Goal: Information Seeking & Learning: Learn about a topic

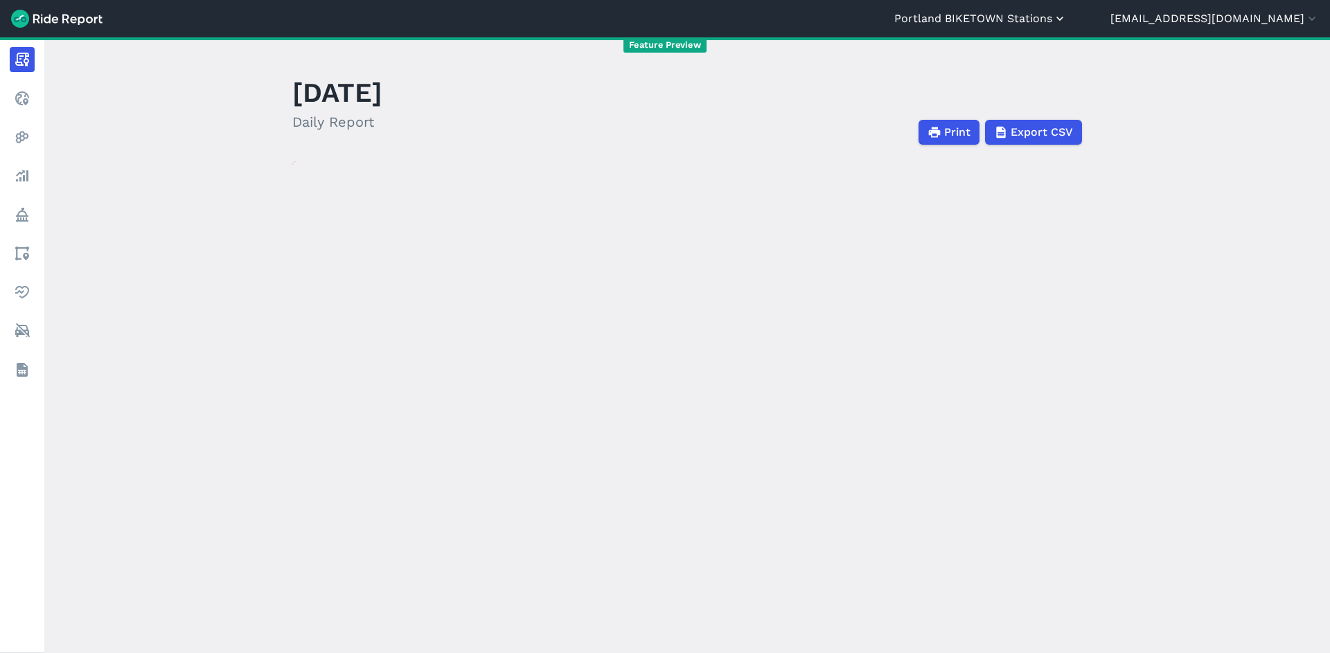
click at [1050, 19] on button "Portland BIKETOWN Stations" at bounding box center [981, 18] width 173 height 17
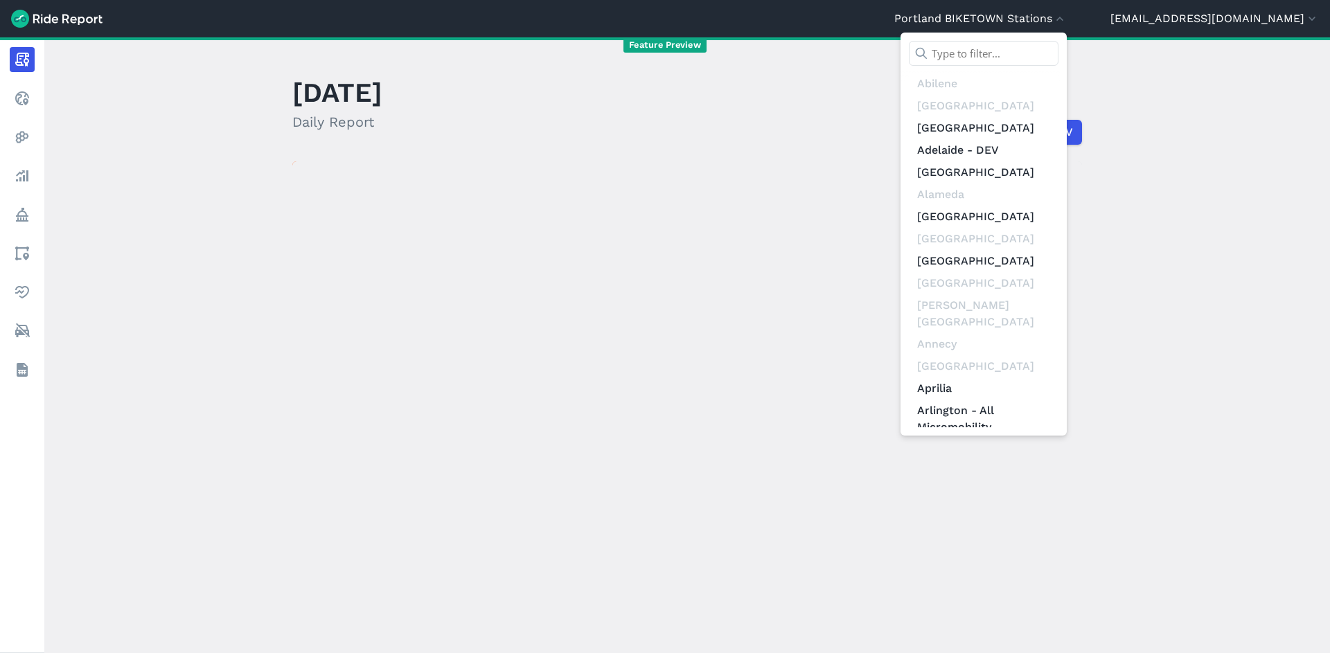
click at [1050, 67] on div at bounding box center [984, 57] width 150 height 32
click at [1049, 58] on input "text" at bounding box center [984, 53] width 150 height 25
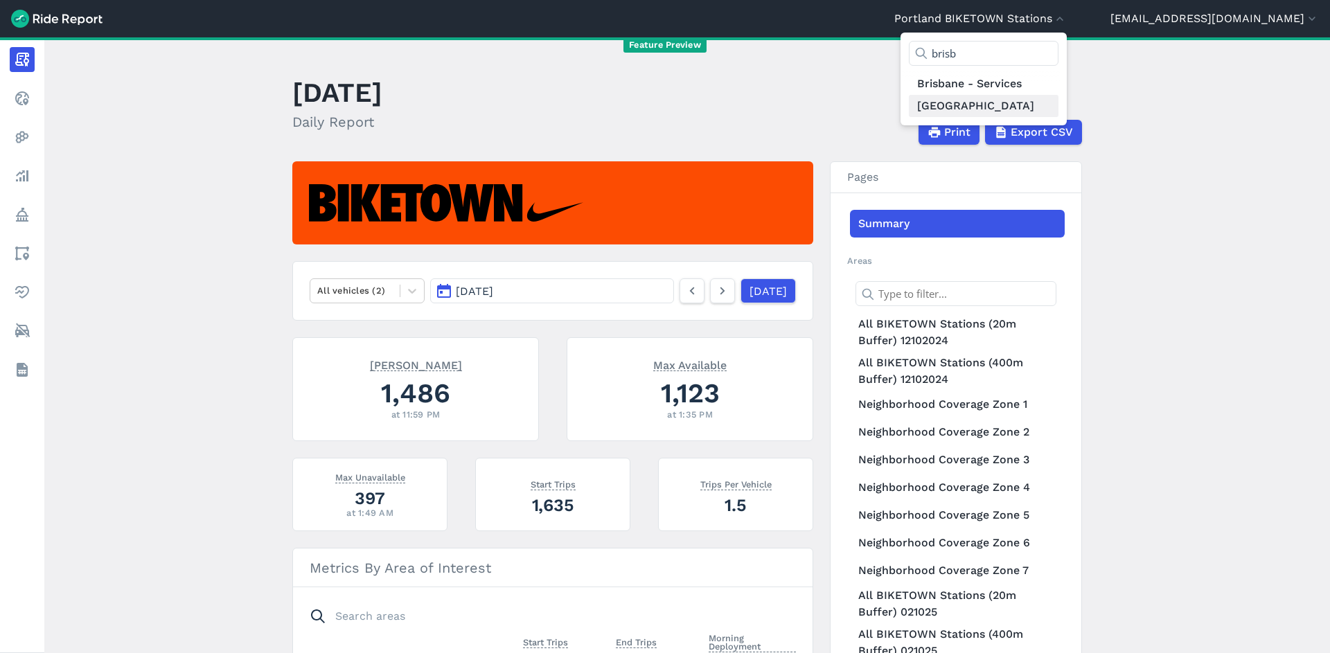
type input "brisb"
click at [1059, 102] on link "[GEOGRAPHIC_DATA]" at bounding box center [984, 106] width 150 height 22
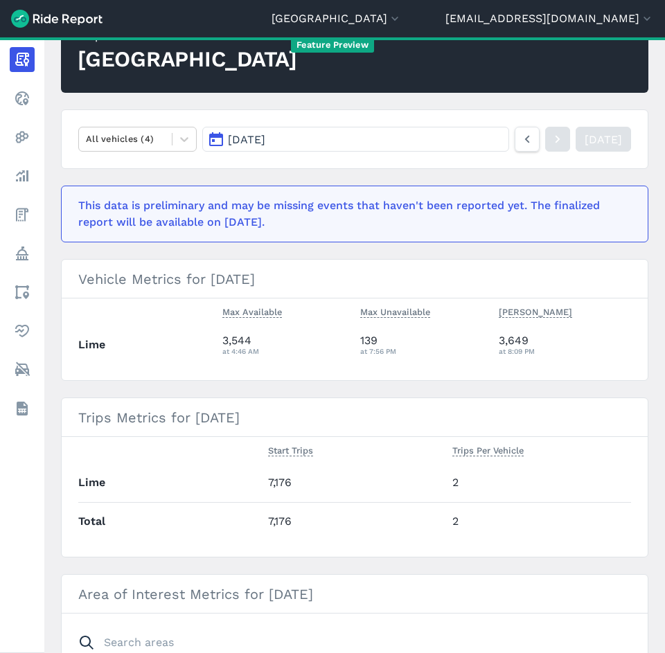
scroll to position [171, 0]
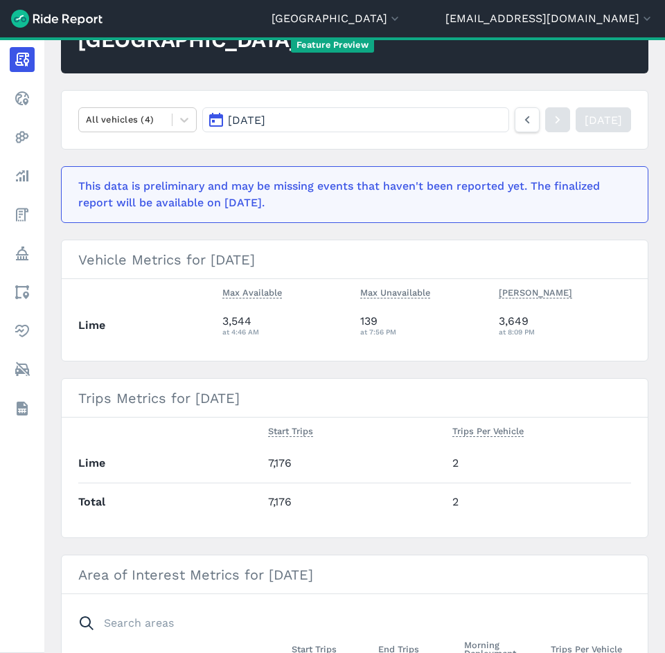
click at [282, 470] on td "7,176" at bounding box center [355, 464] width 184 height 38
drag, startPoint x: 282, startPoint y: 470, endPoint x: 286, endPoint y: 486, distance: 15.8
click at [282, 470] on td "7,176" at bounding box center [355, 464] width 184 height 38
click at [331, 470] on td "7,176" at bounding box center [355, 464] width 184 height 38
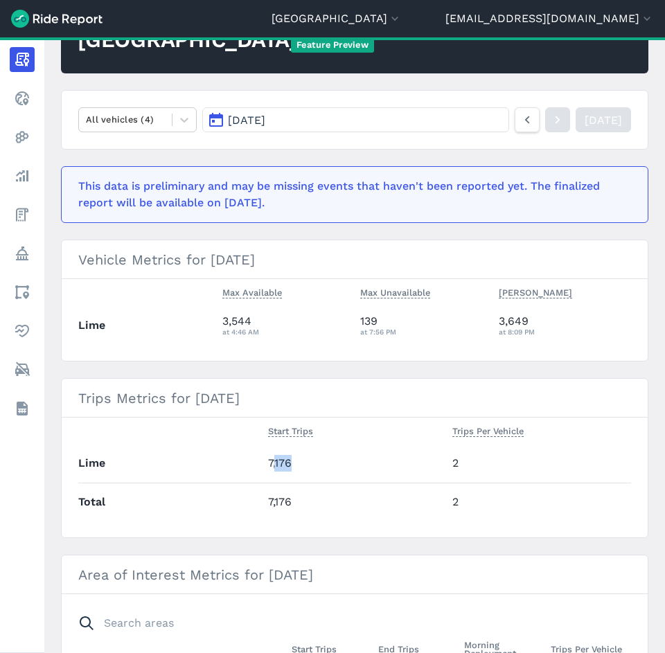
click at [331, 470] on td "7,176" at bounding box center [355, 464] width 184 height 38
click at [307, 504] on td "7,176" at bounding box center [355, 502] width 184 height 38
click at [491, 438] on button "Trips Per Vehicle" at bounding box center [487, 431] width 71 height 17
click at [464, 454] on td "2" at bounding box center [539, 464] width 184 height 38
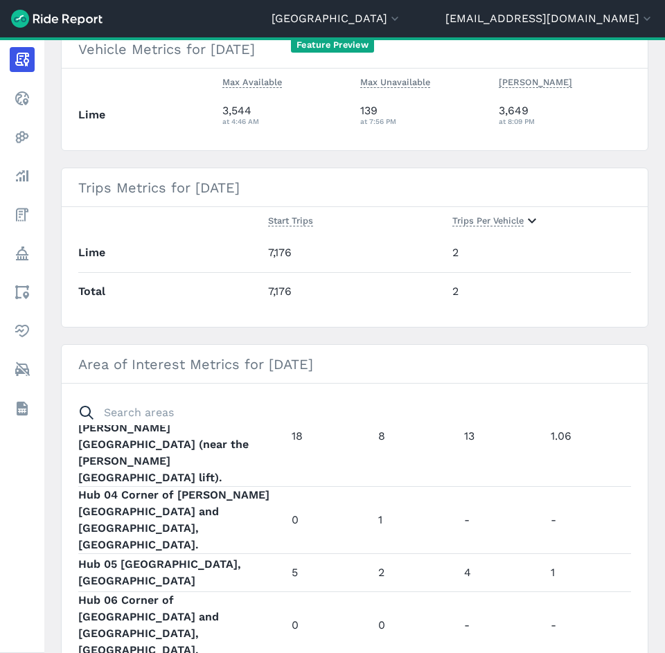
scroll to position [1356, 0]
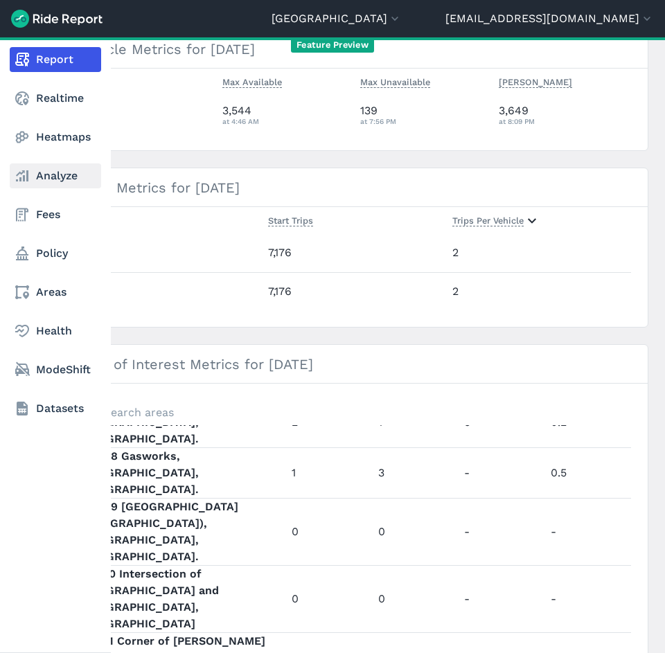
click at [17, 177] on icon at bounding box center [22, 176] width 17 height 17
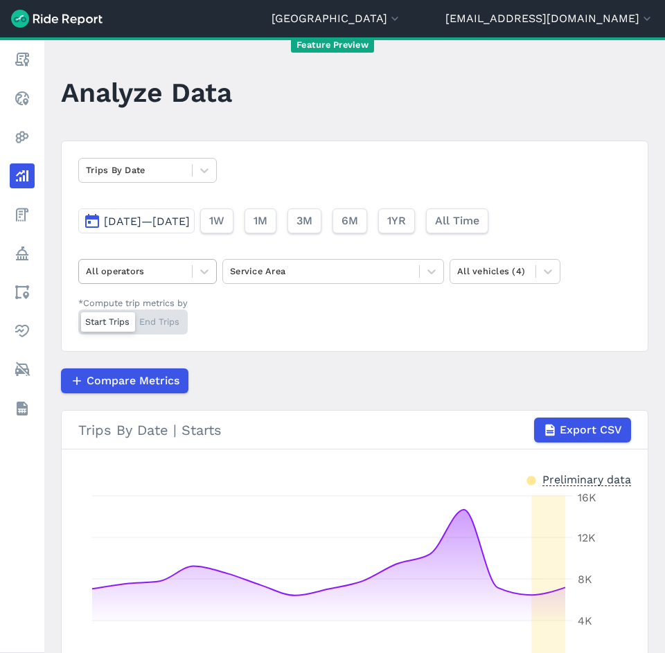
click at [156, 267] on div at bounding box center [135, 271] width 99 height 16
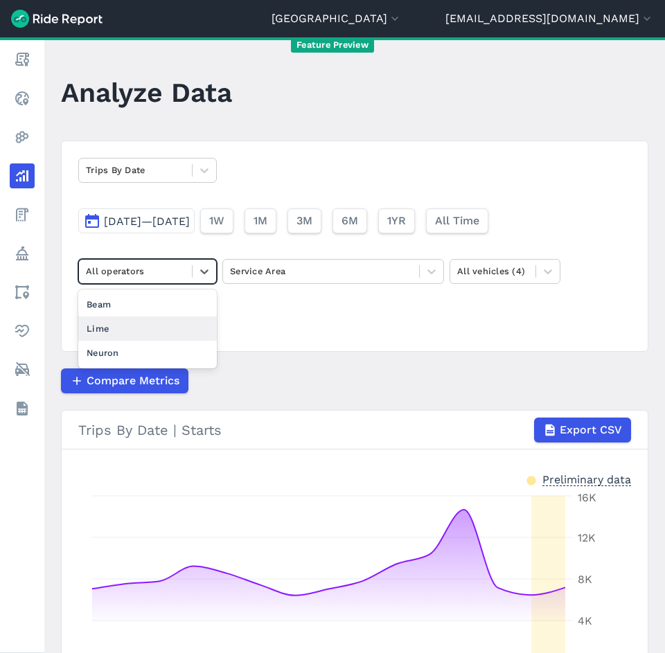
click at [161, 327] on div "Lime" at bounding box center [147, 329] width 139 height 24
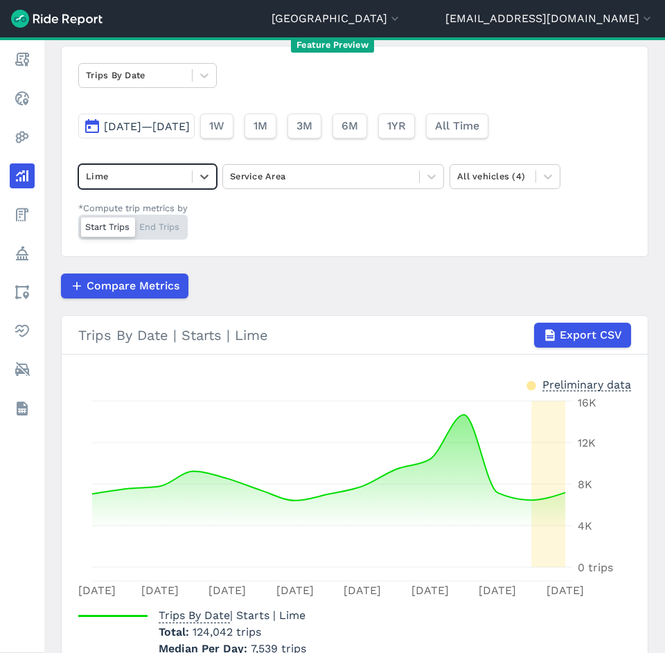
scroll to position [145, 0]
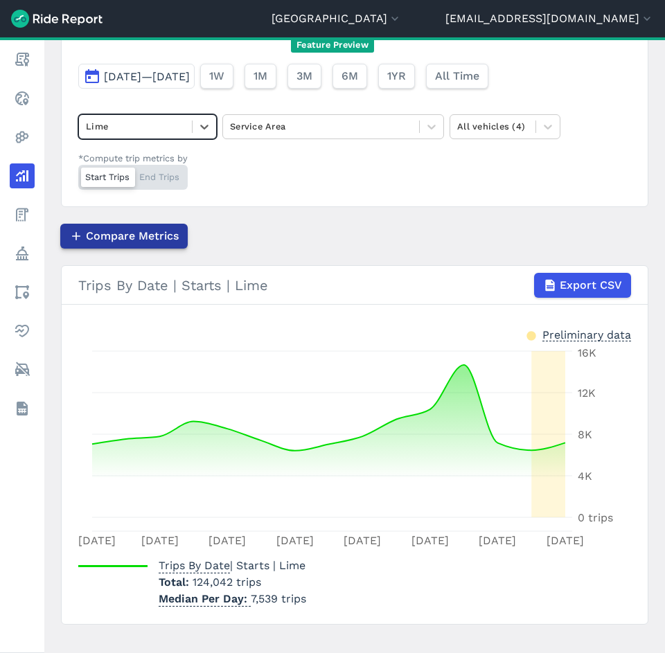
click at [137, 244] on span "Compare Metrics" at bounding box center [132, 236] width 93 height 17
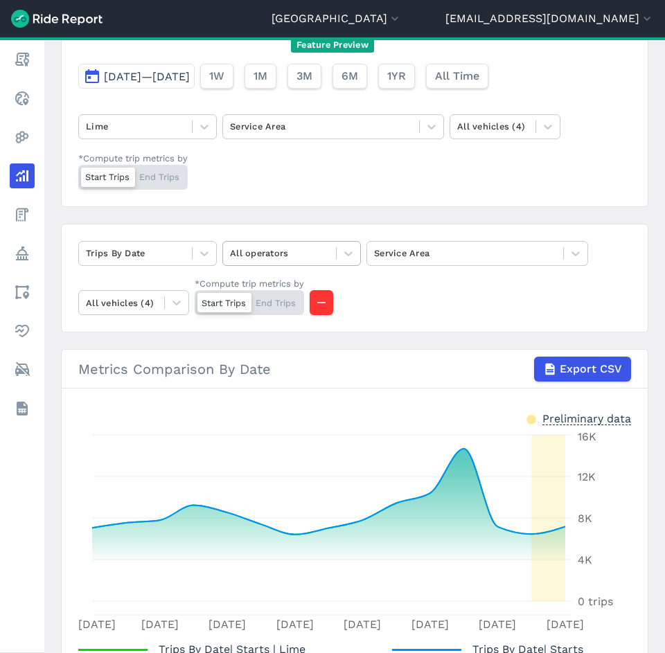
click at [323, 252] on div at bounding box center [279, 253] width 99 height 16
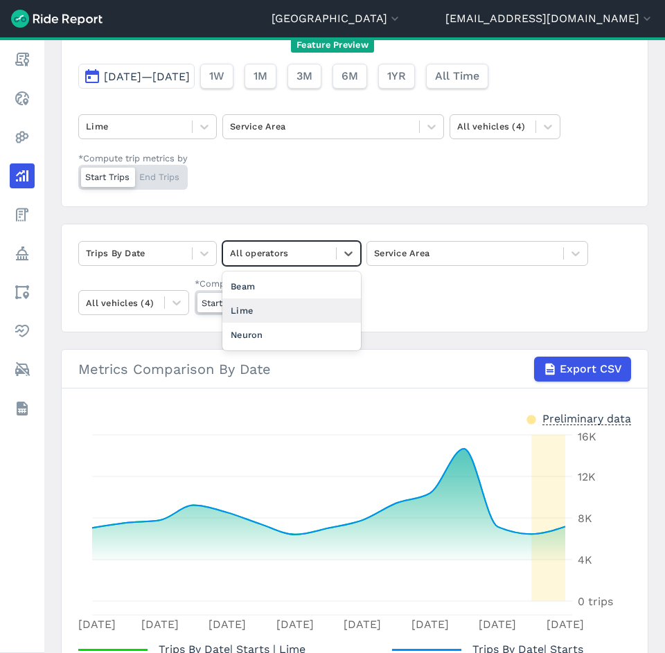
click at [318, 308] on div "Lime" at bounding box center [291, 311] width 139 height 24
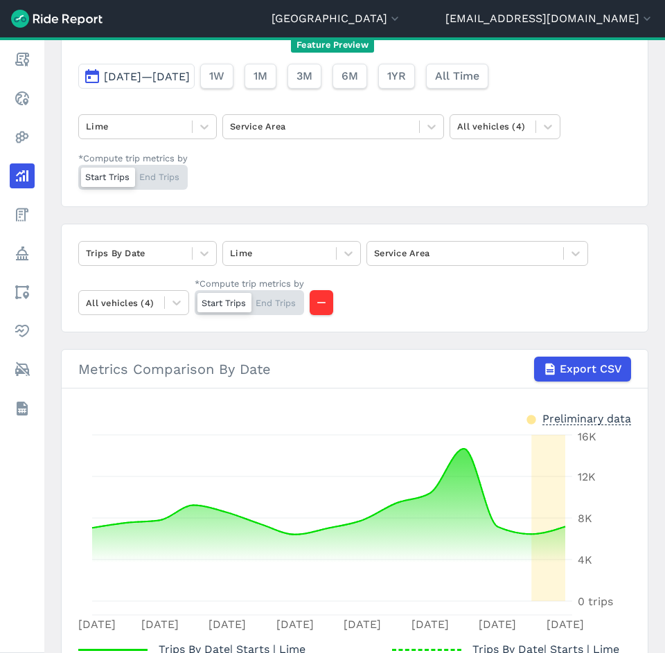
click at [292, 297] on div "Start Trips End Trips" at bounding box center [249, 302] width 109 height 25
click at [195, 297] on input "*Compute trip metrics by Start Trips End Trips" at bounding box center [195, 294] width 0 height 9
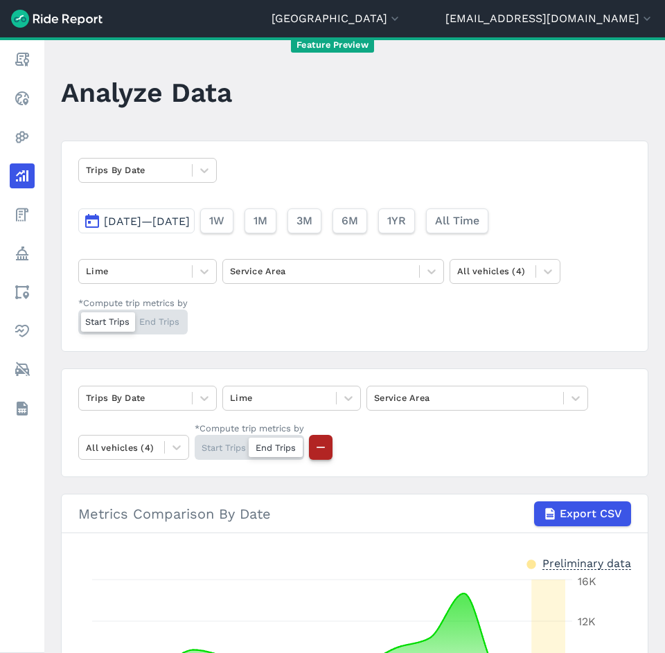
click at [322, 453] on icon "button" at bounding box center [321, 448] width 14 height 14
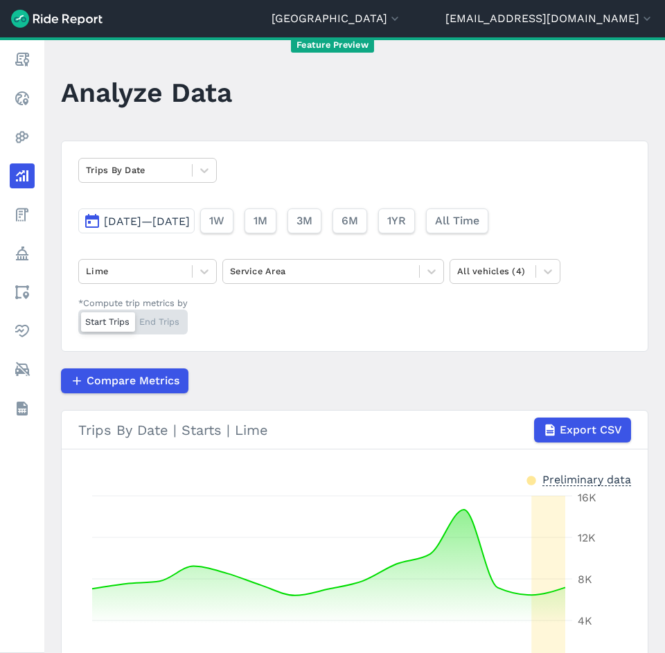
click at [173, 327] on div "Start Trips End Trips" at bounding box center [132, 322] width 109 height 25
click at [78, 319] on input "*Compute trip metrics by Start Trips End Trips" at bounding box center [78, 314] width 0 height 9
click at [117, 317] on div "Start Trips End Trips" at bounding box center [132, 322] width 109 height 25
click at [78, 317] on input "*Compute trip metrics by Start Trips End Trips" at bounding box center [78, 314] width 0 height 9
click at [224, 219] on span "1W" at bounding box center [216, 221] width 15 height 17
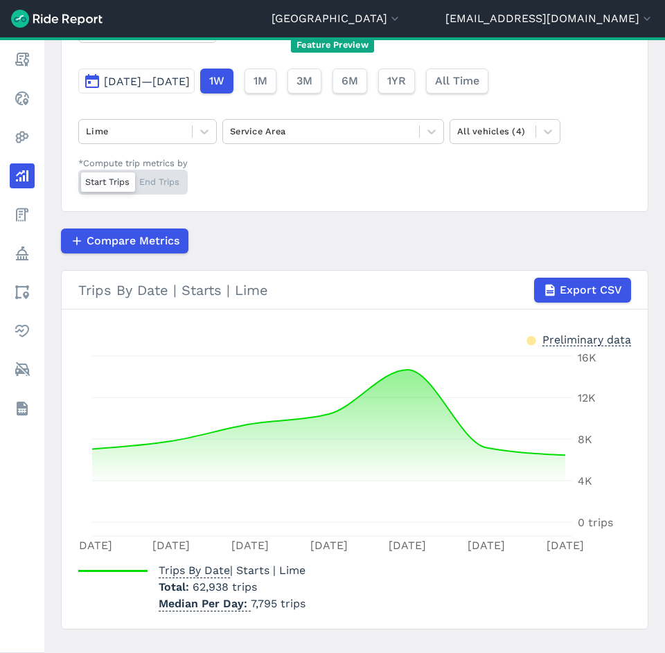
scroll to position [167, 0]
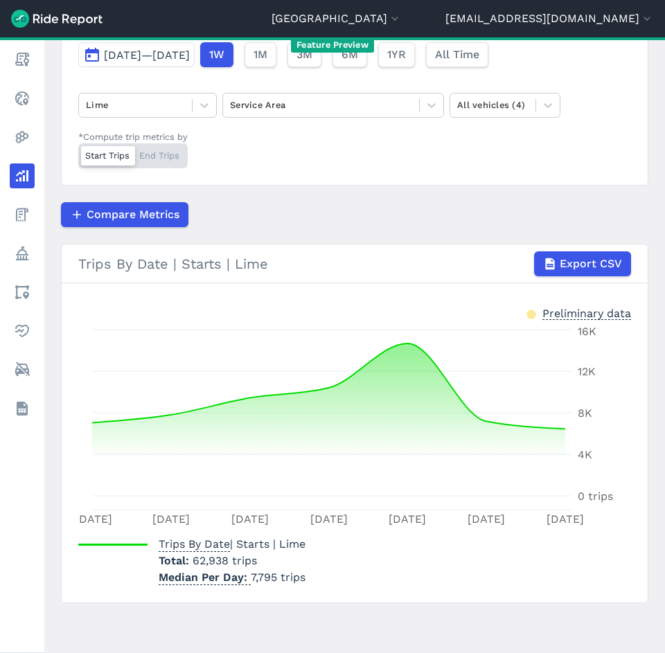
click at [148, 154] on div "Start Trips End Trips" at bounding box center [132, 155] width 109 height 25
click at [78, 152] on input "*Compute trip metrics by Start Trips End Trips" at bounding box center [78, 147] width 0 height 9
click at [94, 156] on div "Start Trips End Trips" at bounding box center [132, 155] width 109 height 25
click at [78, 152] on input "*Compute trip metrics by Start Trips End Trips" at bounding box center [78, 147] width 0 height 9
click at [167, 149] on div "Start Trips End Trips" at bounding box center [132, 155] width 109 height 25
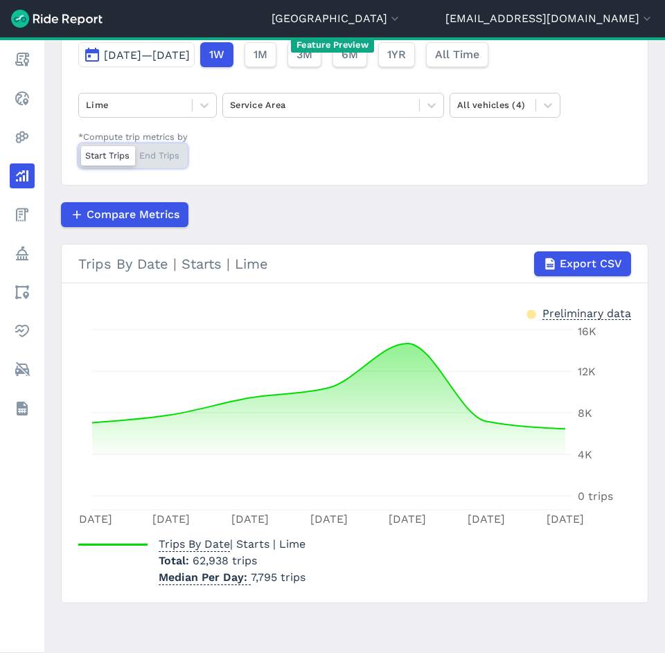
click at [78, 149] on input "*Compute trip metrics by Start Trips End Trips" at bounding box center [78, 147] width 0 height 9
click at [110, 166] on div "Start Trips End Trips" at bounding box center [132, 155] width 109 height 25
click at [78, 152] on input "*Compute trip metrics by Start Trips End Trips" at bounding box center [78, 147] width 0 height 9
click at [371, 109] on div at bounding box center [321, 105] width 182 height 16
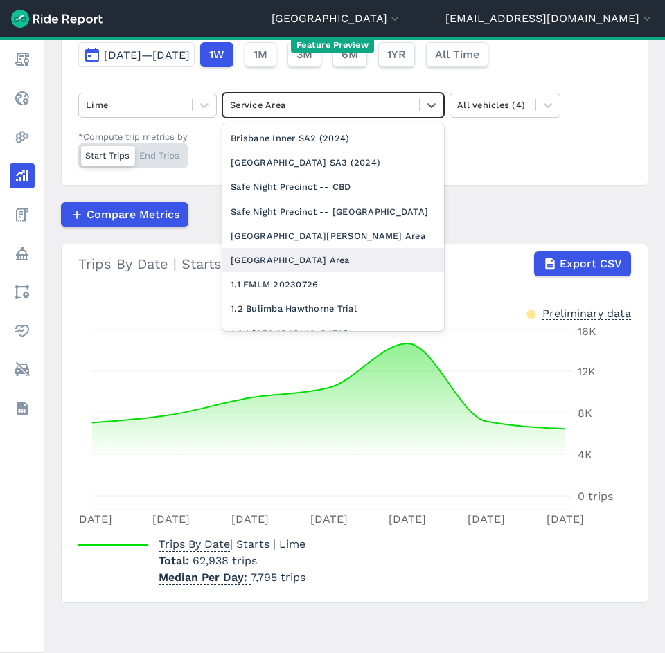
click at [340, 261] on div "[GEOGRAPHIC_DATA] Area" at bounding box center [333, 260] width 222 height 24
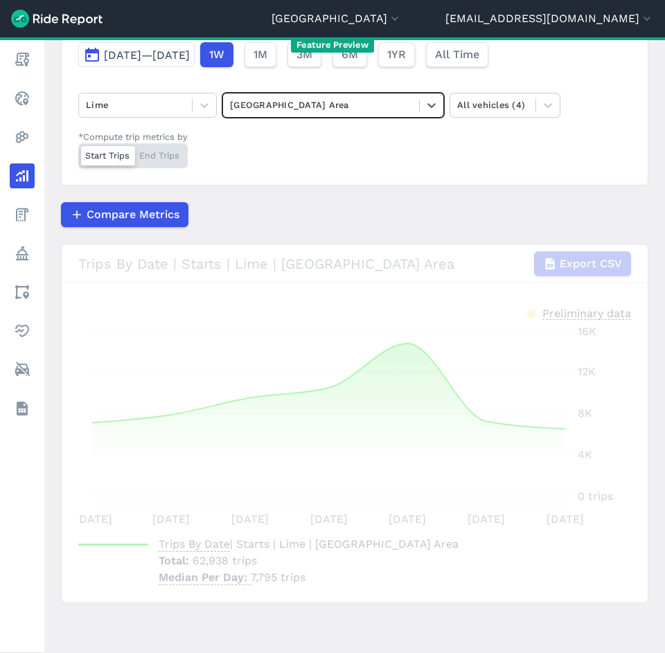
scroll to position [150, 0]
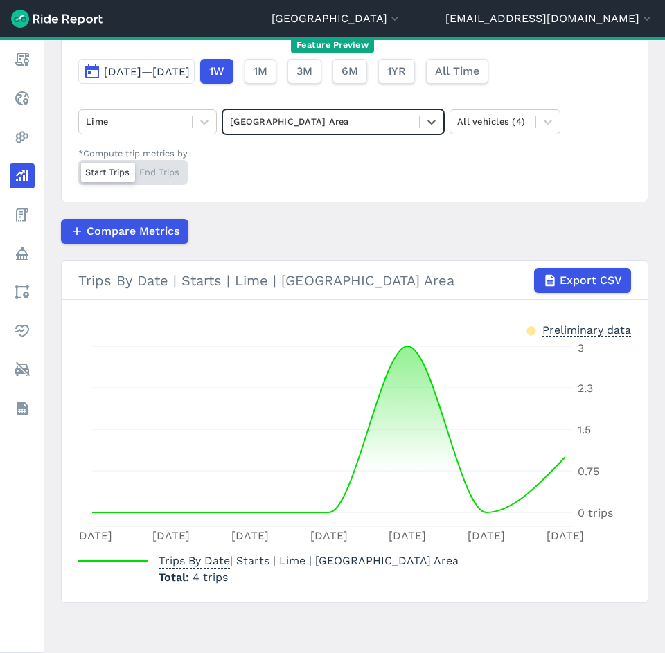
click at [165, 167] on div "Start Trips End Trips" at bounding box center [132, 172] width 109 height 25
click at [78, 167] on input "*Compute trip metrics by Start Trips End Trips" at bounding box center [78, 164] width 0 height 9
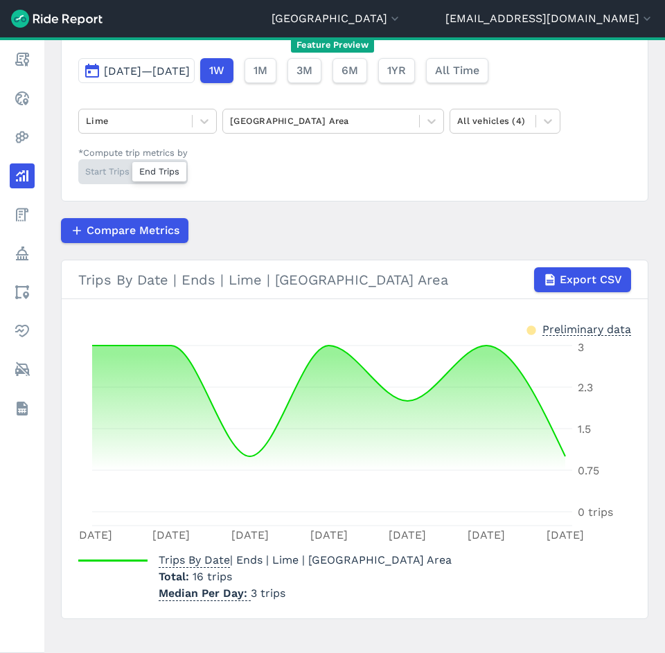
click at [101, 175] on div "Start Trips End Trips" at bounding box center [132, 171] width 109 height 25
click at [78, 168] on input "*Compute trip metrics by Start Trips End Trips" at bounding box center [78, 163] width 0 height 9
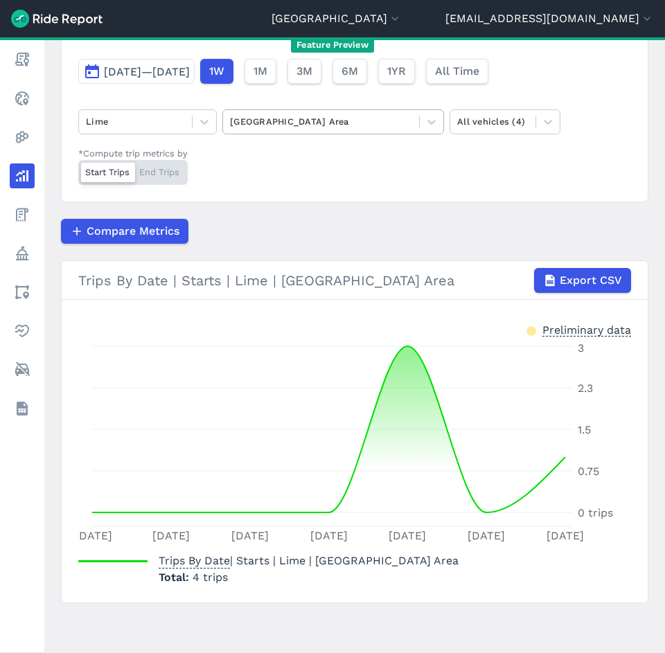
click at [276, 116] on div at bounding box center [321, 122] width 182 height 16
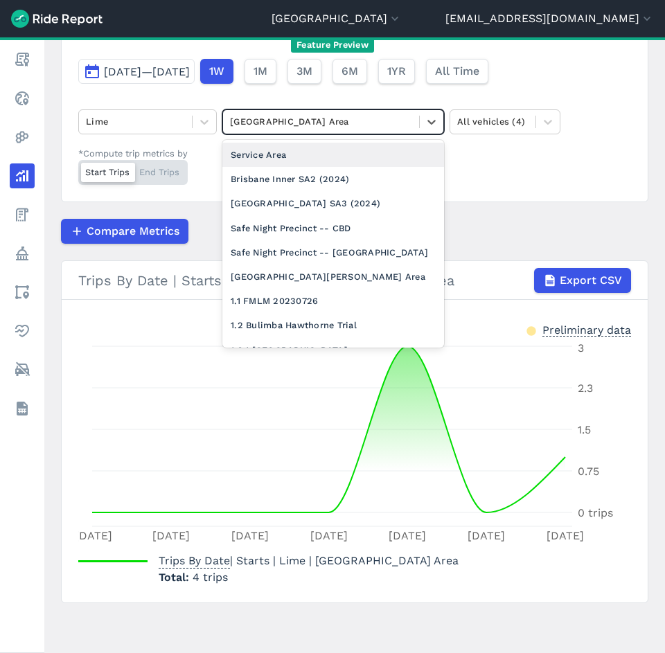
click at [287, 152] on div "Service Area" at bounding box center [333, 155] width 222 height 24
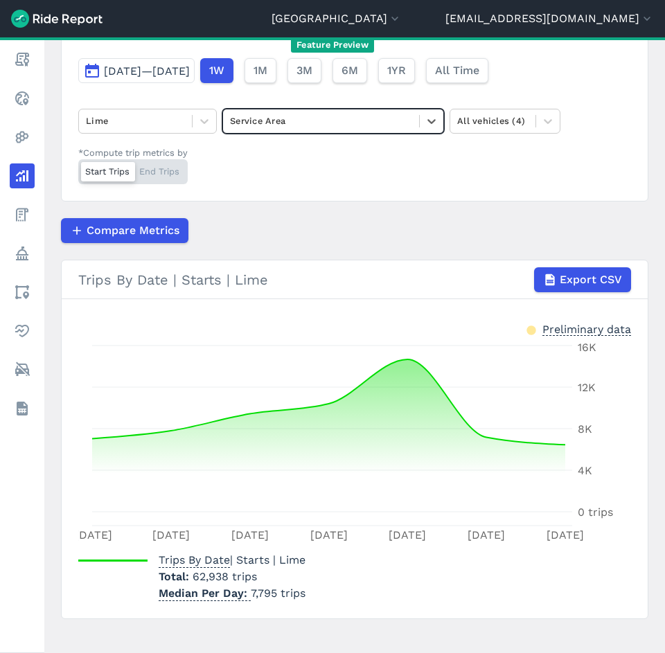
click at [282, 128] on div at bounding box center [321, 121] width 182 height 16
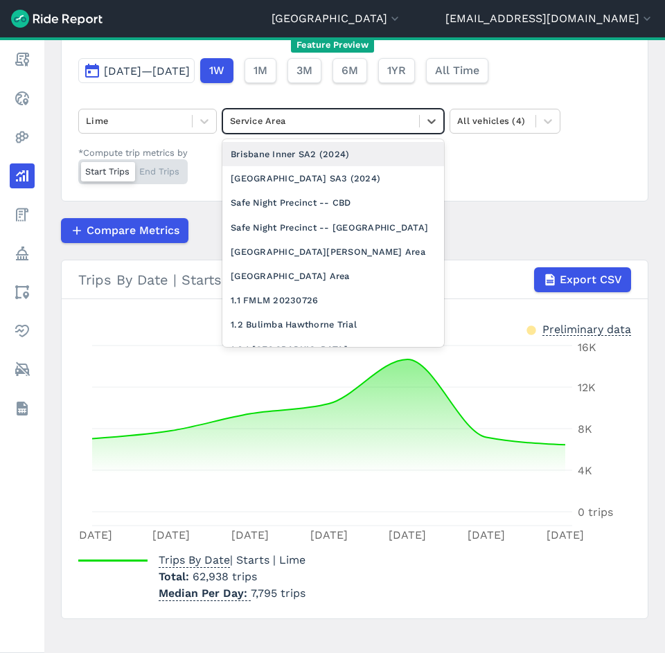
click at [283, 161] on div "Brisbane Inner SA2 (2024)" at bounding box center [333, 154] width 222 height 24
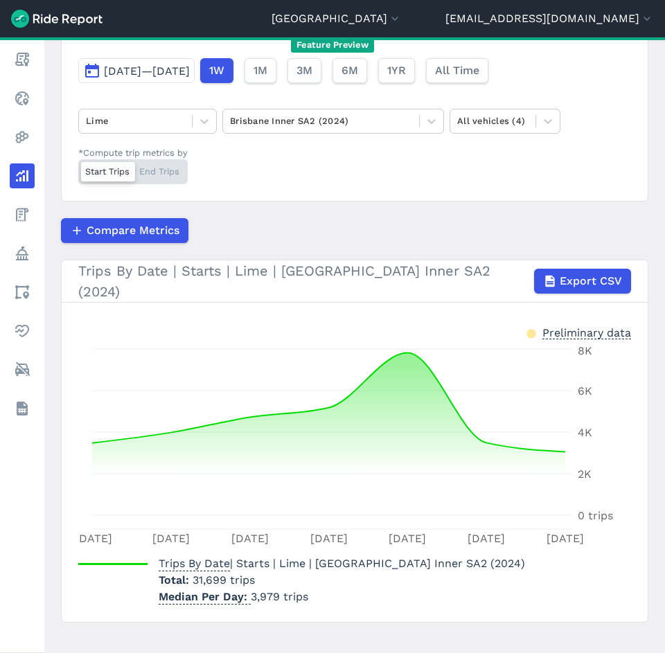
click at [159, 175] on div "Start Trips End Trips" at bounding box center [132, 171] width 109 height 25
click at [78, 168] on input "*Compute trip metrics by Start Trips End Trips" at bounding box center [78, 163] width 0 height 9
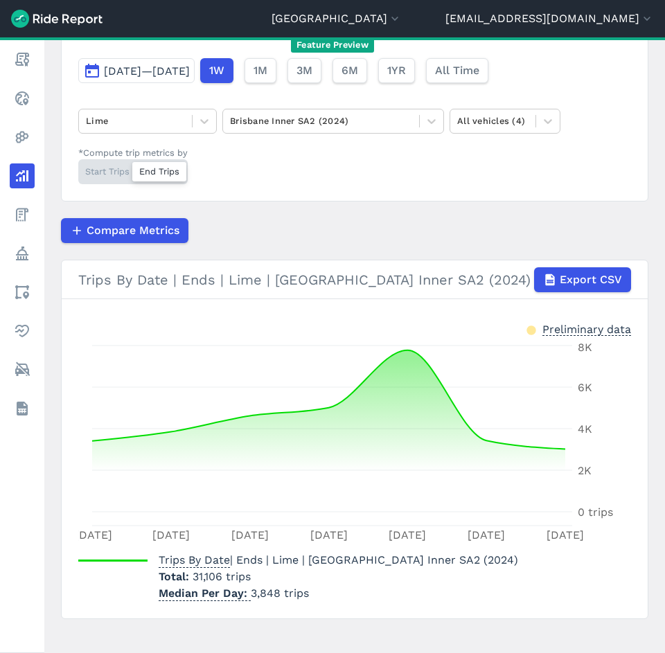
click at [122, 173] on div "Start Trips End Trips" at bounding box center [132, 171] width 109 height 25
click at [78, 168] on input "*Compute trip metrics by Start Trips End Trips" at bounding box center [78, 163] width 0 height 9
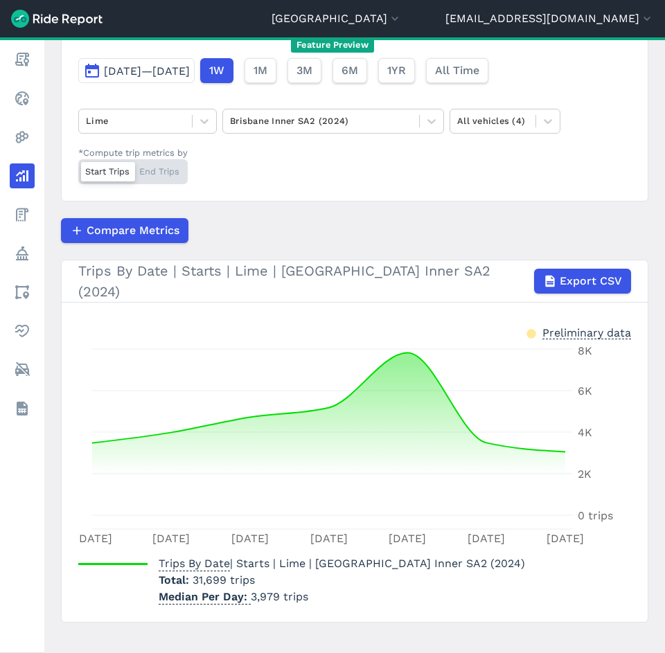
click at [168, 167] on div "Start Trips End Trips" at bounding box center [132, 171] width 109 height 25
click at [78, 167] on input "*Compute trip metrics by Start Trips End Trips" at bounding box center [78, 163] width 0 height 9
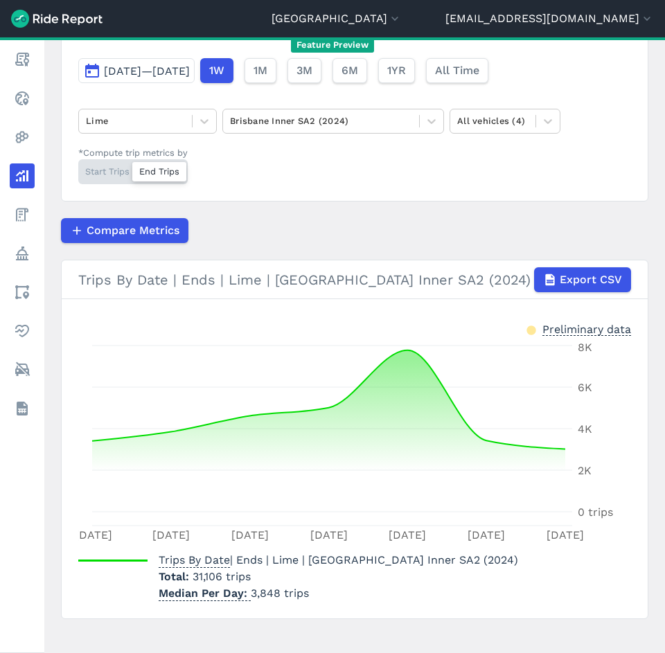
click at [190, 69] on span "[DATE]—[DATE]" at bounding box center [147, 70] width 86 height 13
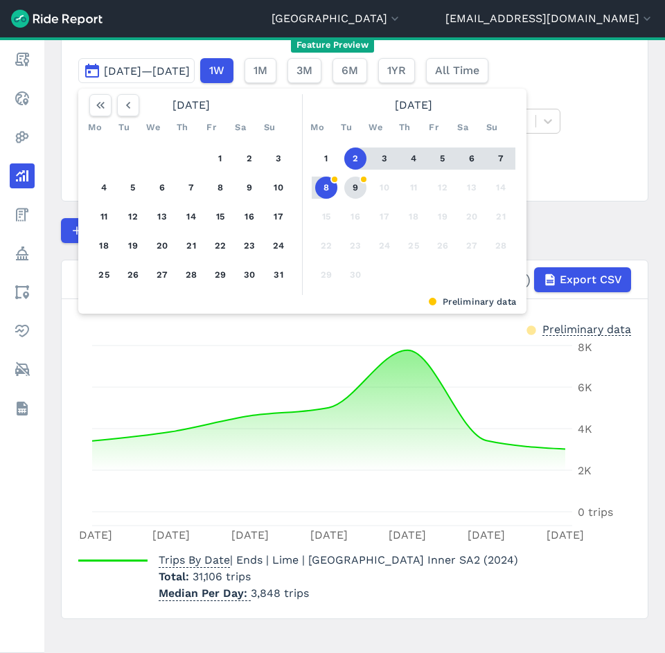
click at [351, 191] on button "9" at bounding box center [355, 188] width 22 height 22
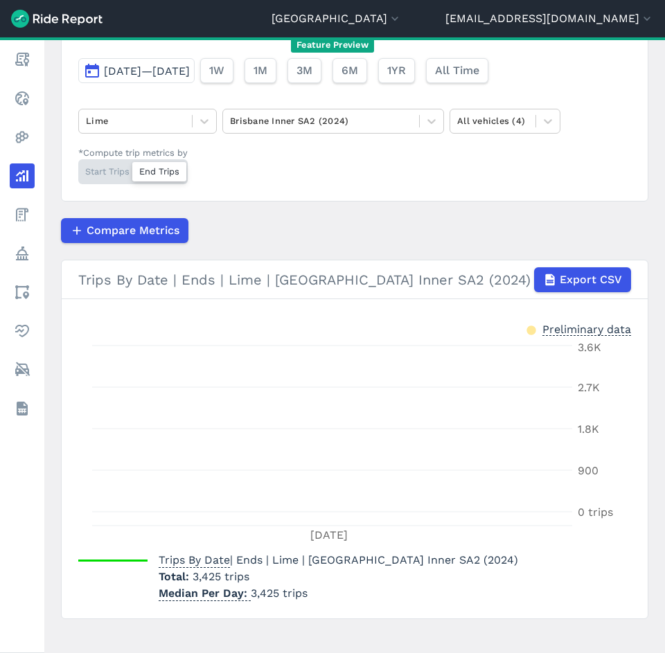
click at [98, 168] on div "Start Trips End Trips" at bounding box center [132, 171] width 109 height 25
click at [78, 168] on input "*Compute trip metrics by Start Trips End Trips" at bounding box center [78, 163] width 0 height 9
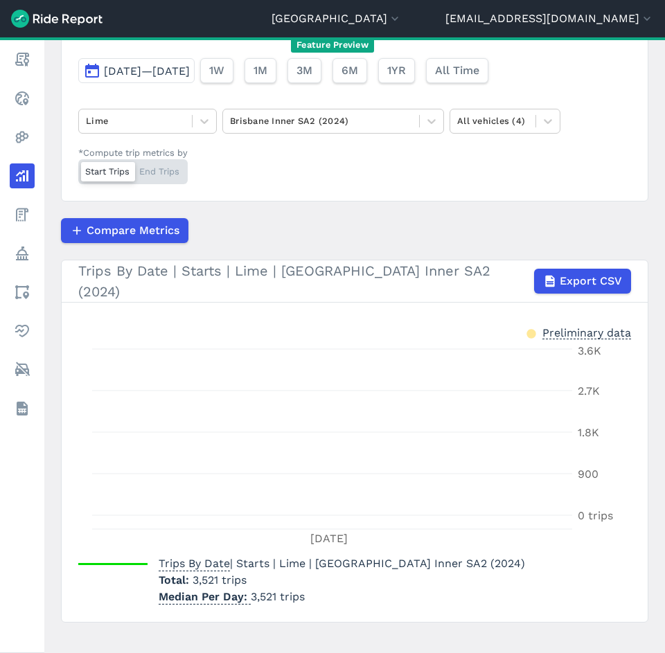
click at [195, 82] on button "[DATE]—[DATE]" at bounding box center [136, 70] width 116 height 25
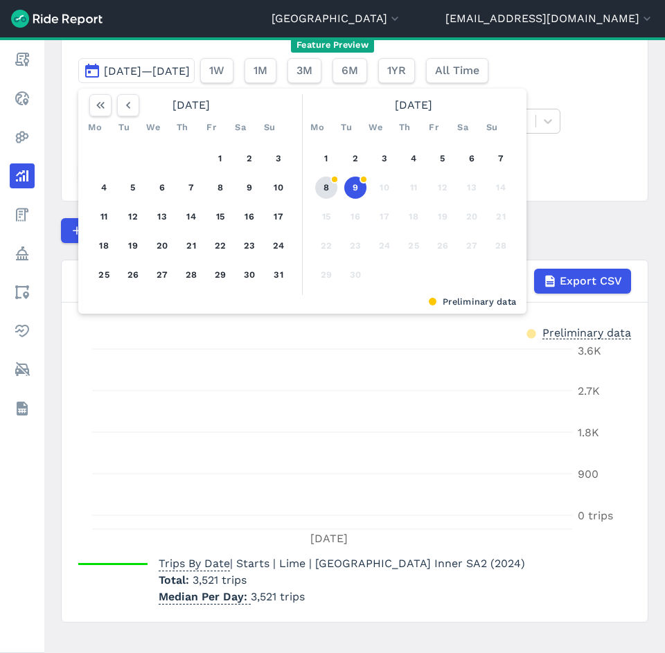
click at [337, 185] on button "8" at bounding box center [326, 188] width 22 height 22
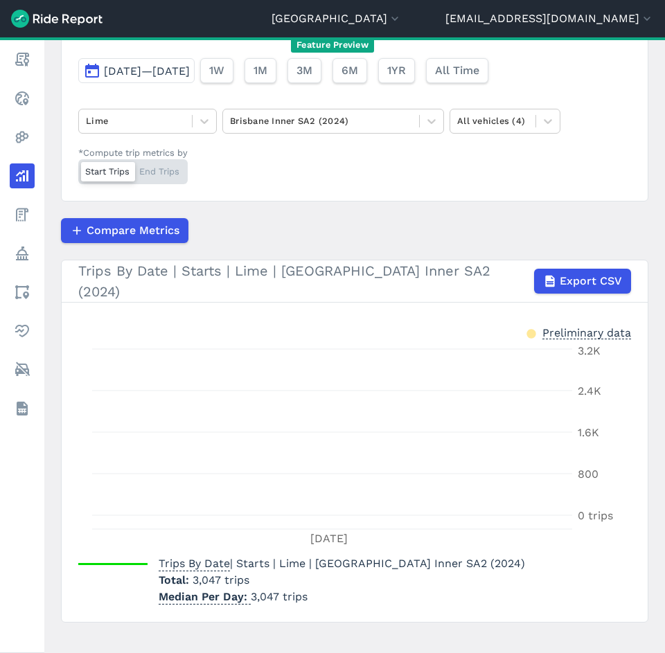
click at [152, 166] on div "Start Trips End Trips" at bounding box center [132, 171] width 109 height 25
click at [78, 166] on input "*Compute trip metrics by Start Trips End Trips" at bounding box center [78, 163] width 0 height 9
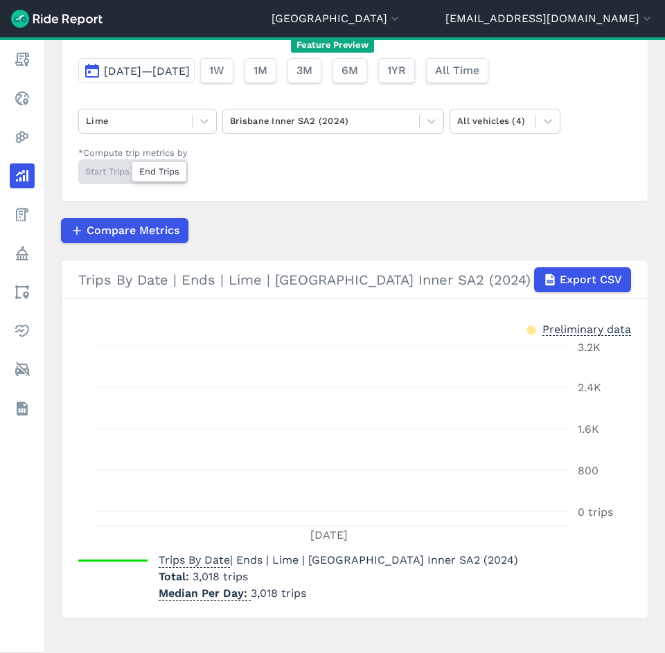
click at [121, 168] on div "Start Trips End Trips" at bounding box center [132, 171] width 109 height 25
click at [78, 168] on input "*Compute trip metrics by Start Trips End Trips" at bounding box center [78, 163] width 0 height 9
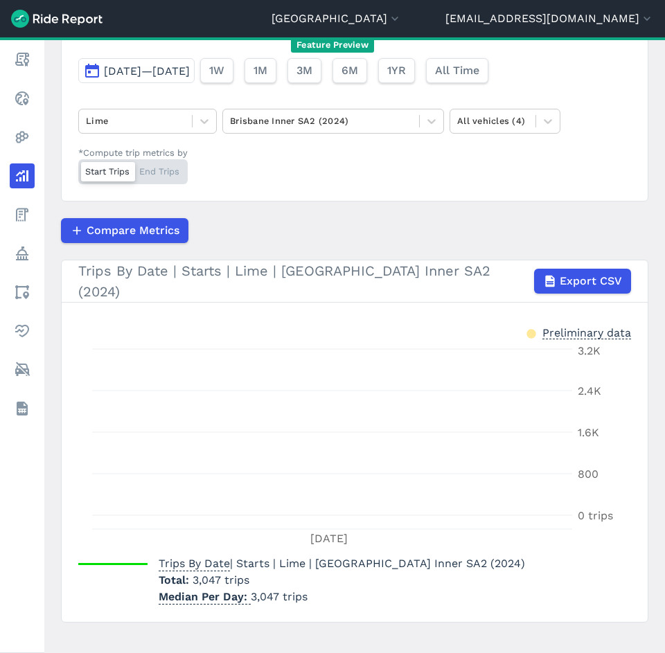
click at [193, 164] on div "Trips By Date [DATE]—[DATE] 1W 1M 3M 6M 1YR All Time Lime [GEOGRAPHIC_DATA] Inn…" at bounding box center [355, 95] width 588 height 211
click at [159, 174] on div "Start Trips End Trips" at bounding box center [132, 171] width 109 height 25
click at [78, 168] on input "*Compute trip metrics by Start Trips End Trips" at bounding box center [78, 163] width 0 height 9
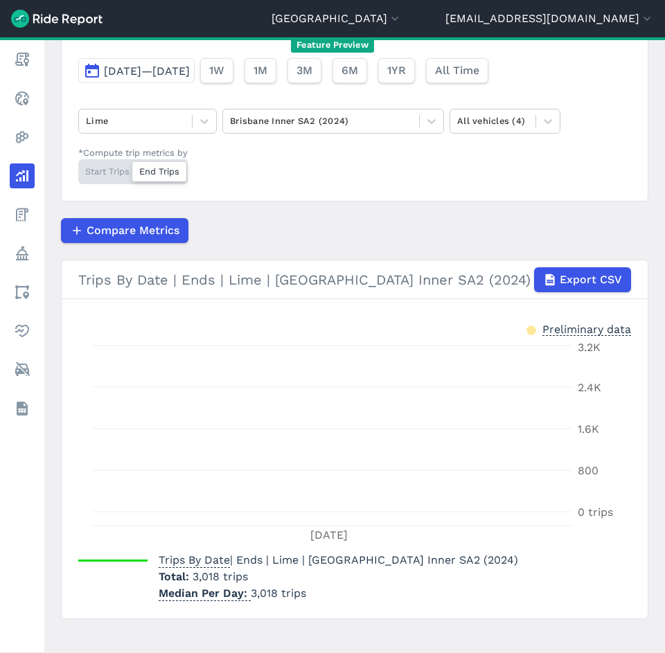
click at [362, 207] on article "Trips By Date [DATE]—[DATE] 1W 1M 3M 6M 1YR All Time Lime [GEOGRAPHIC_DATA] Inn…" at bounding box center [355, 304] width 588 height 629
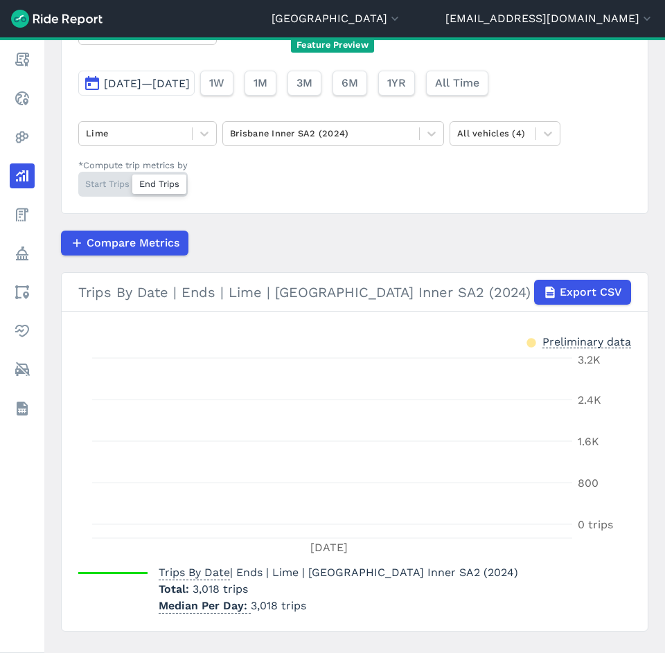
scroll to position [71, 0]
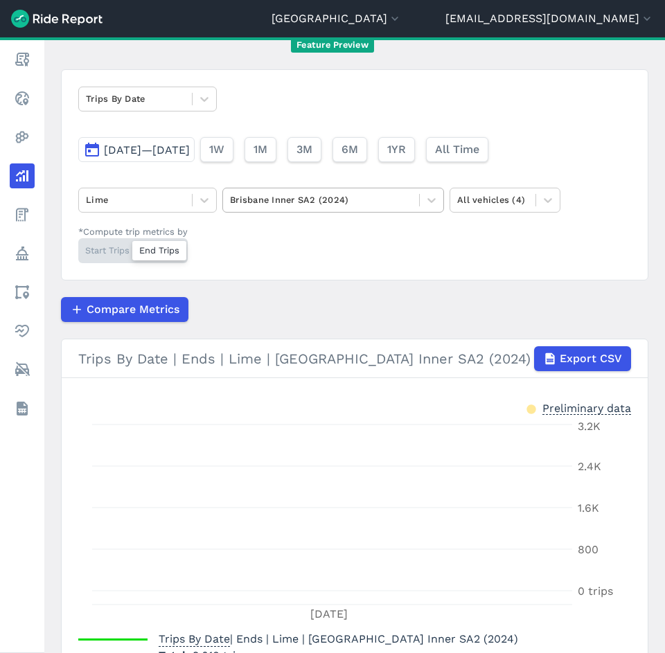
click at [363, 200] on div at bounding box center [321, 200] width 182 height 16
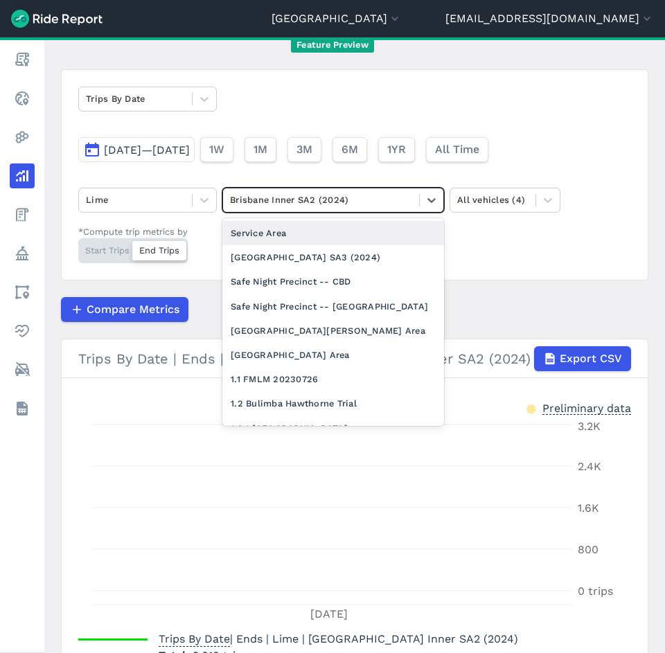
click at [355, 237] on div "Service Area" at bounding box center [333, 233] width 222 height 24
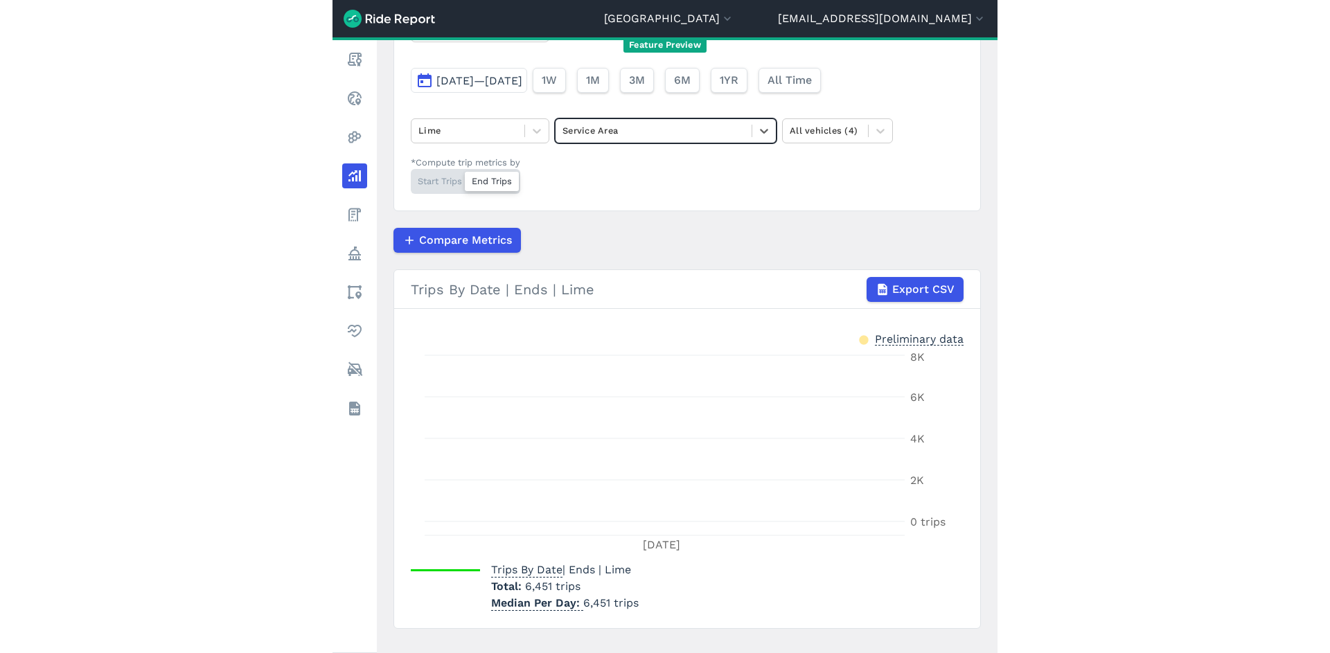
scroll to position [167, 0]
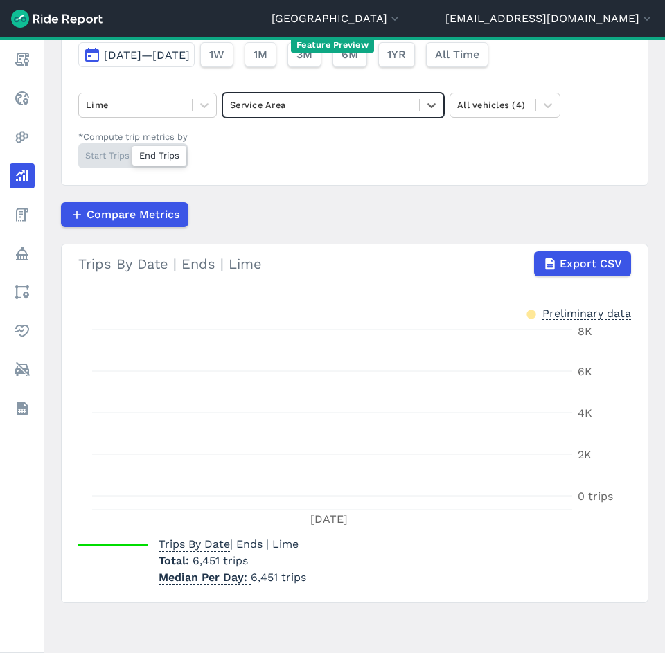
click at [94, 150] on div "Start Trips End Trips" at bounding box center [132, 155] width 109 height 25
click at [78, 150] on input "*Compute trip metrics by Start Trips End Trips" at bounding box center [78, 147] width 0 height 9
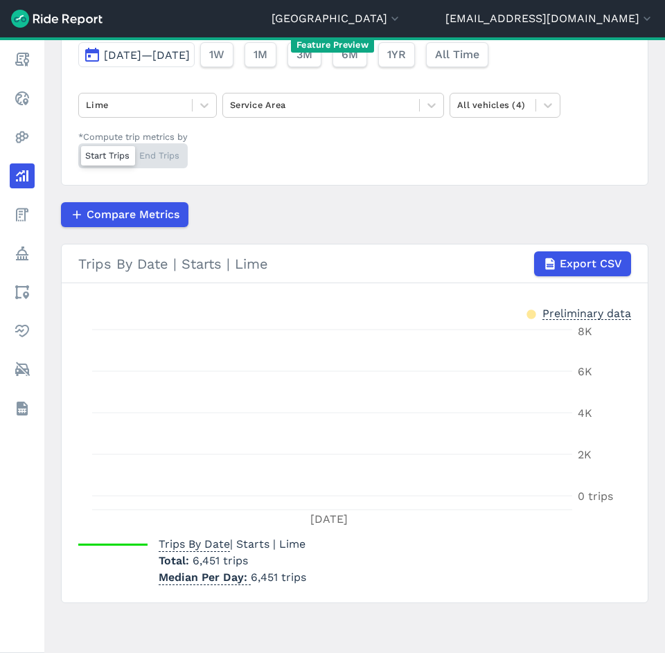
click at [157, 154] on div "Start Trips End Trips" at bounding box center [132, 155] width 109 height 25
click at [78, 152] on input "*Compute trip metrics by Start Trips End Trips" at bounding box center [78, 147] width 0 height 9
click at [177, 55] on span "[DATE]—[DATE]" at bounding box center [147, 55] width 86 height 13
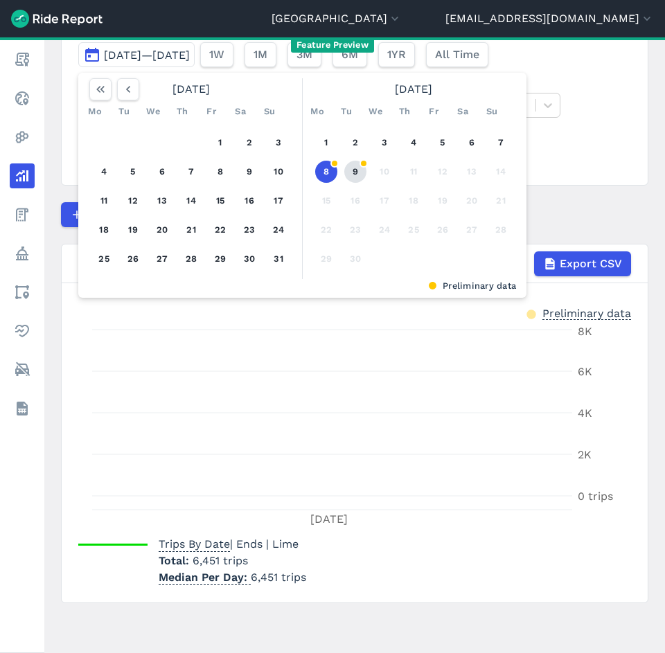
click at [349, 164] on button "9" at bounding box center [355, 172] width 22 height 22
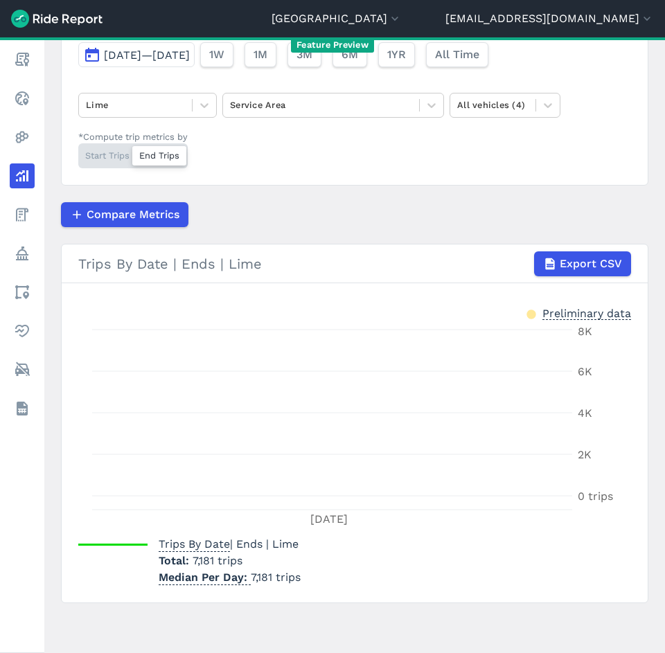
click at [129, 162] on div "Start Trips End Trips" at bounding box center [132, 155] width 109 height 25
click at [78, 152] on input "*Compute trip metrics by Start Trips End Trips" at bounding box center [78, 147] width 0 height 9
click at [159, 157] on div "Start Trips End Trips" at bounding box center [132, 155] width 109 height 25
click at [78, 152] on input "*Compute trip metrics by Start Trips End Trips" at bounding box center [78, 147] width 0 height 9
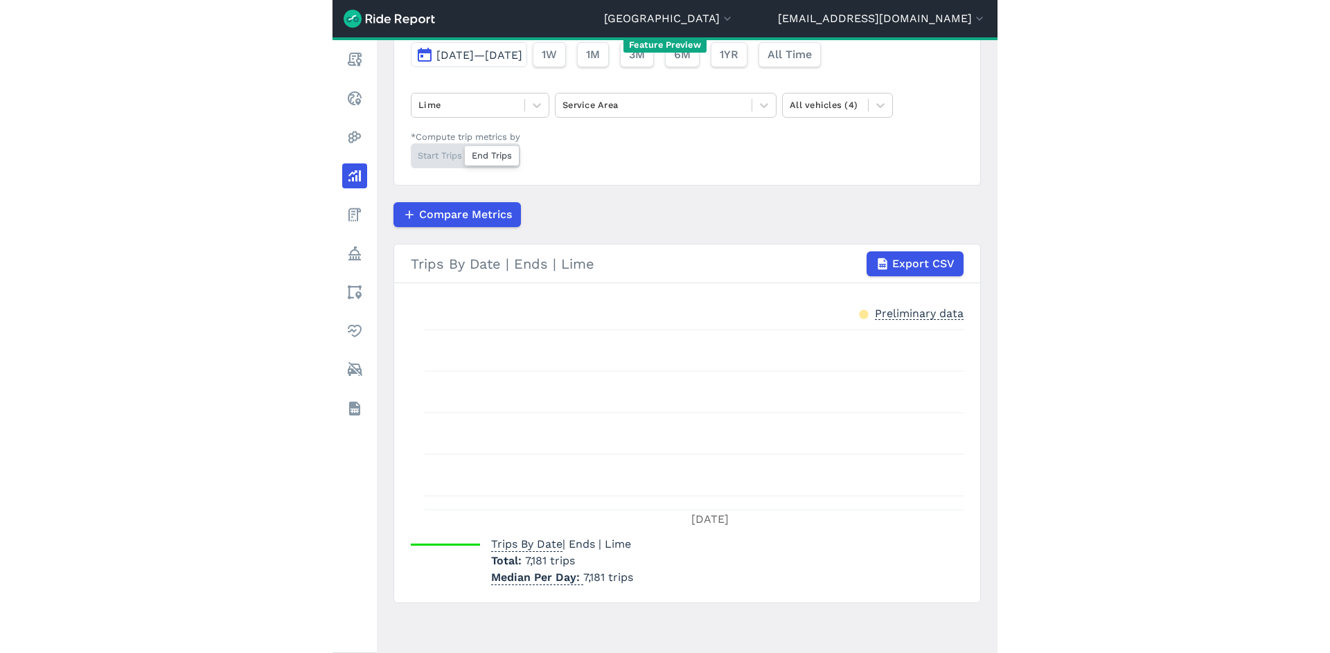
scroll to position [66, 0]
